Goal: Information Seeking & Learning: Learn about a topic

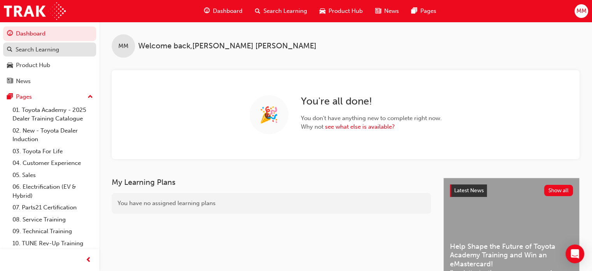
click at [17, 47] on div "Search Learning" at bounding box center [38, 49] width 44 height 9
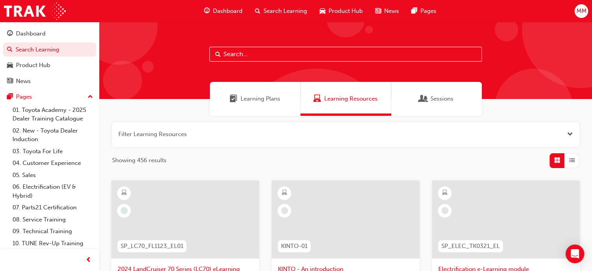
click at [229, 54] on input "text" at bounding box center [345, 54] width 273 height 15
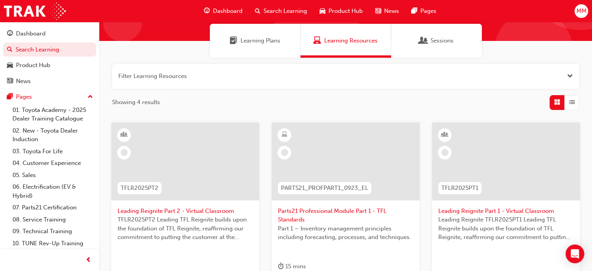
scroll to position [78, 0]
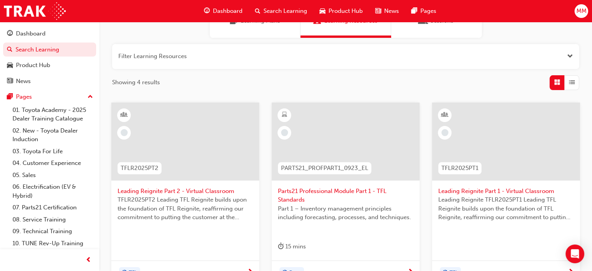
type input "TFL"
click at [187, 190] on span "Leading Reignite Part 2 - Virtual Classroom" at bounding box center [185, 190] width 135 height 9
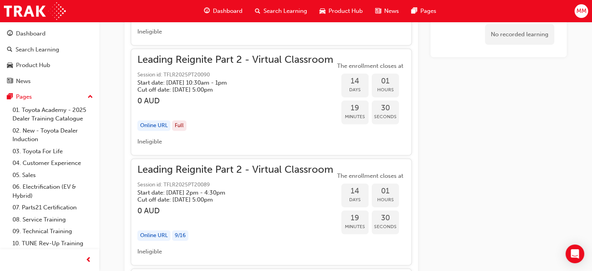
scroll to position [2100, 0]
